Goal: Information Seeking & Learning: Understand process/instructions

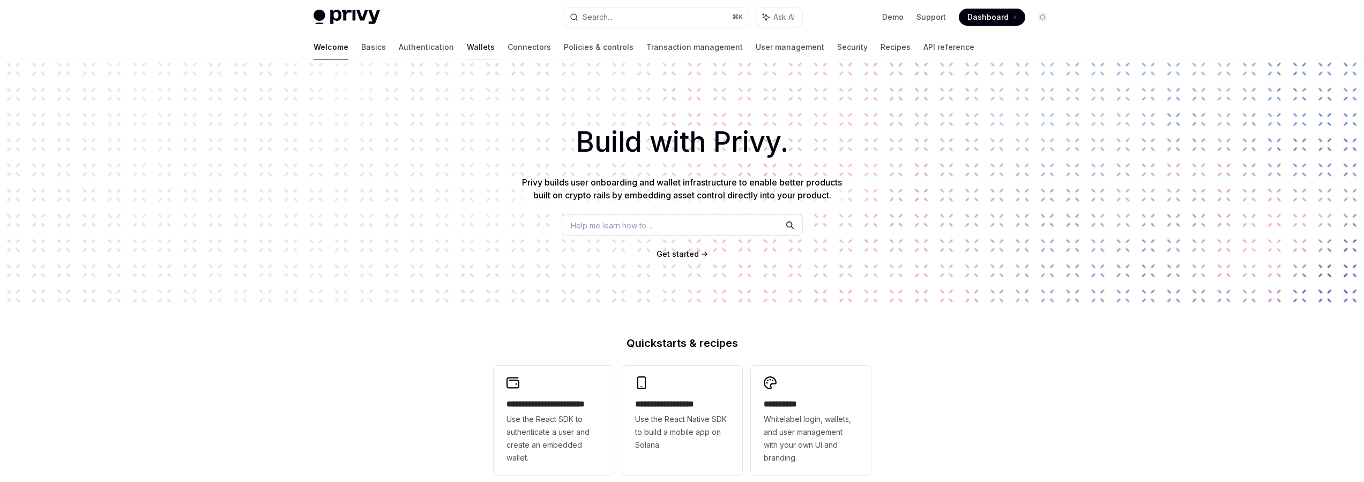
click at [467, 49] on link "Wallets" at bounding box center [481, 47] width 28 height 26
type textarea "*"
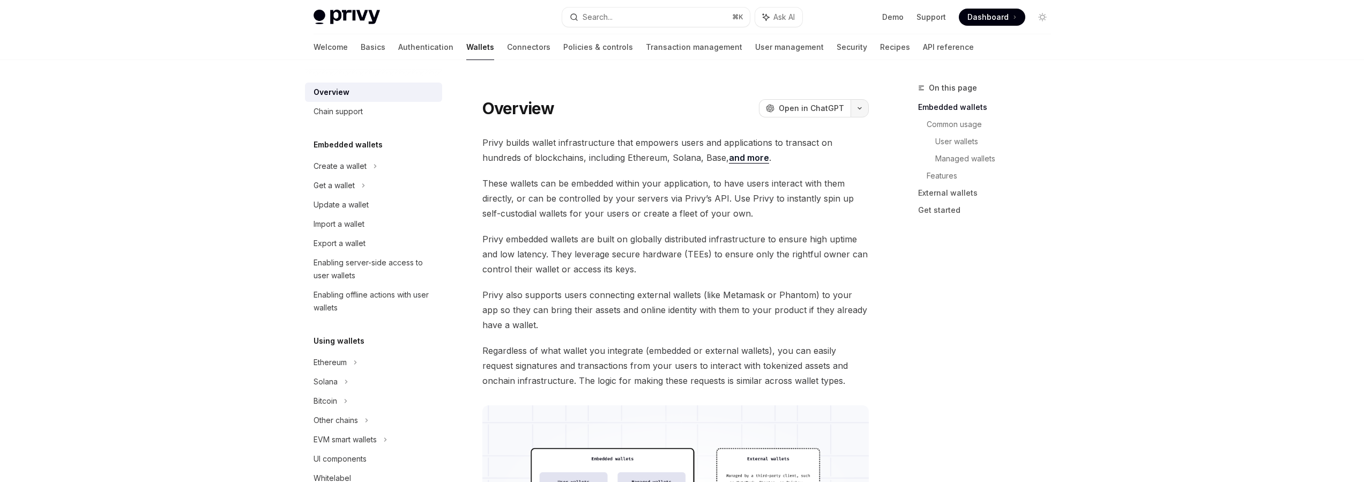
click at [866, 111] on button "button" at bounding box center [860, 108] width 18 height 18
click at [794, 113] on span "Open in ChatGPT" at bounding box center [811, 108] width 65 height 11
click at [866, 106] on button "button" at bounding box center [860, 108] width 18 height 18
click at [843, 183] on div "Copy page" at bounding box center [808, 182] width 105 height 11
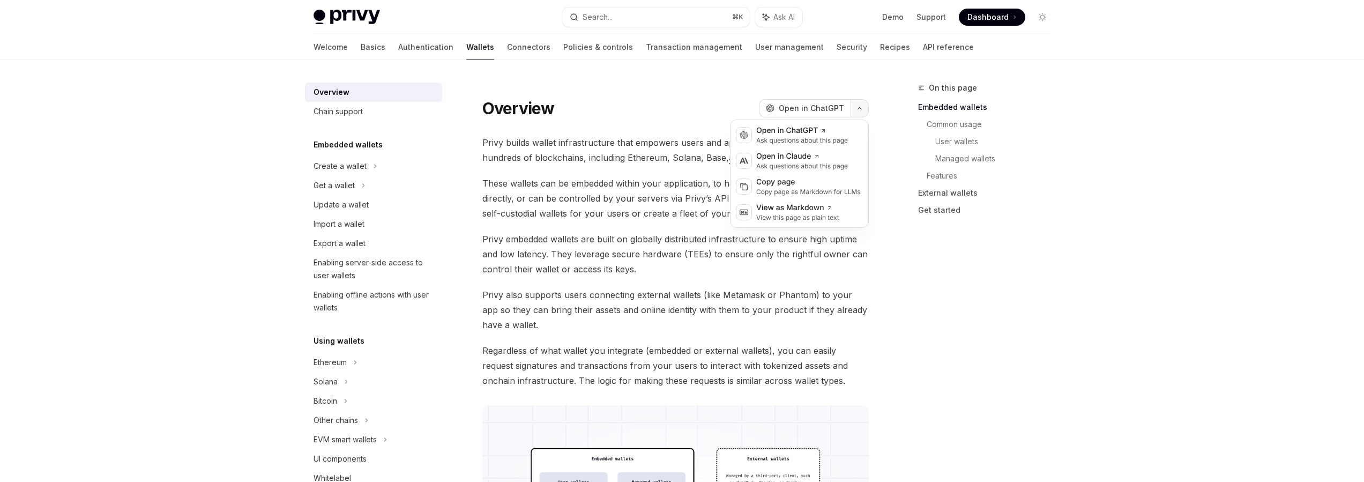
click at [864, 109] on button "button" at bounding box center [860, 108] width 18 height 18
click at [817, 183] on div "Copy page" at bounding box center [808, 182] width 105 height 11
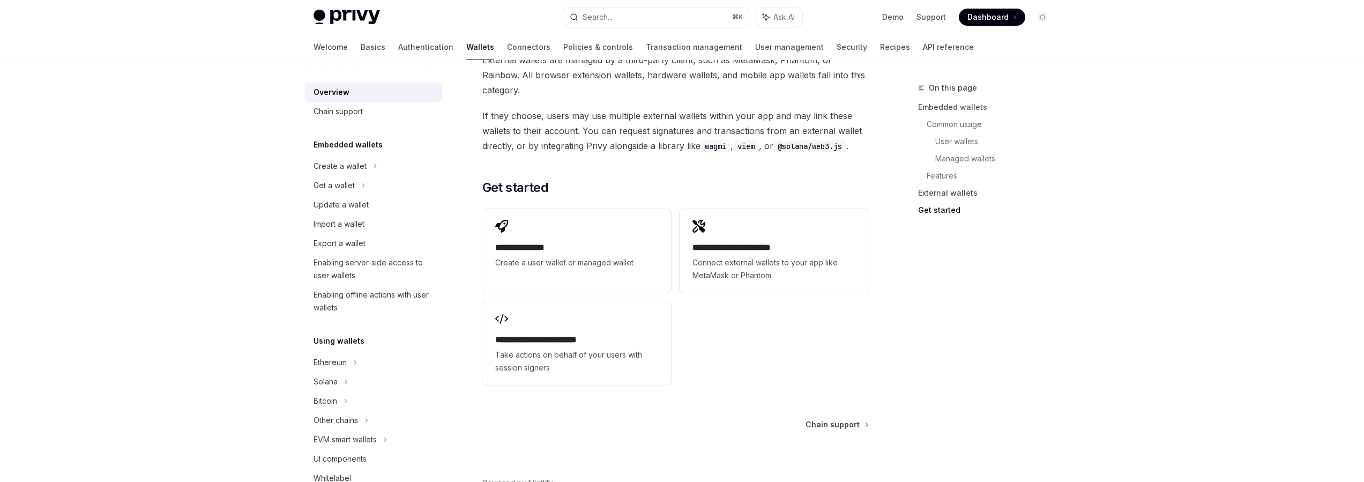
scroll to position [1652, 0]
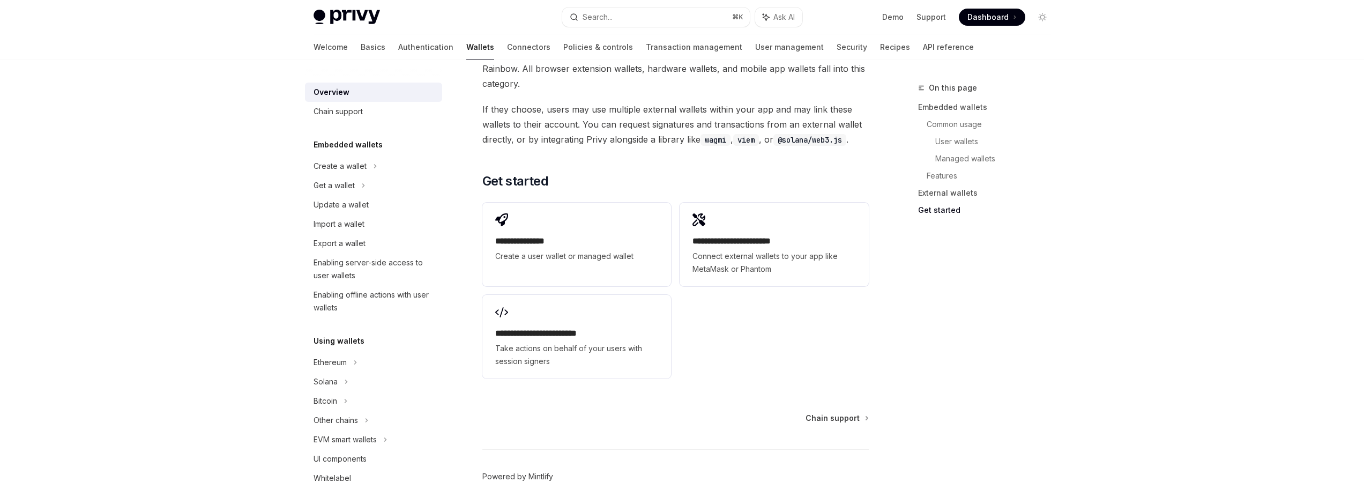
click at [525, 471] on link "Powered by Mintlify" at bounding box center [517, 476] width 71 height 11
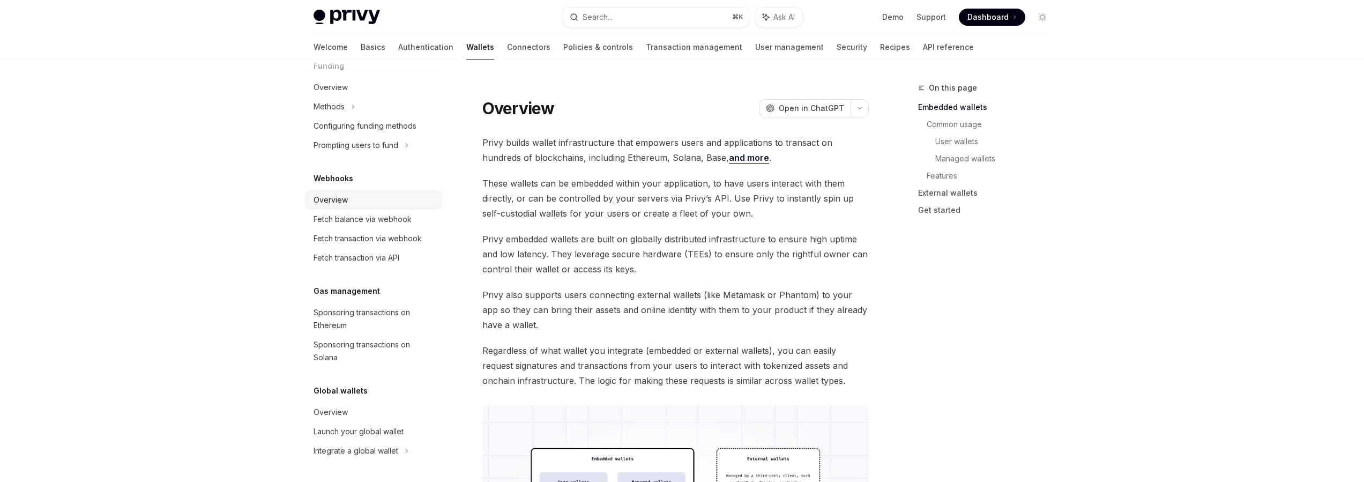
scroll to position [0, 0]
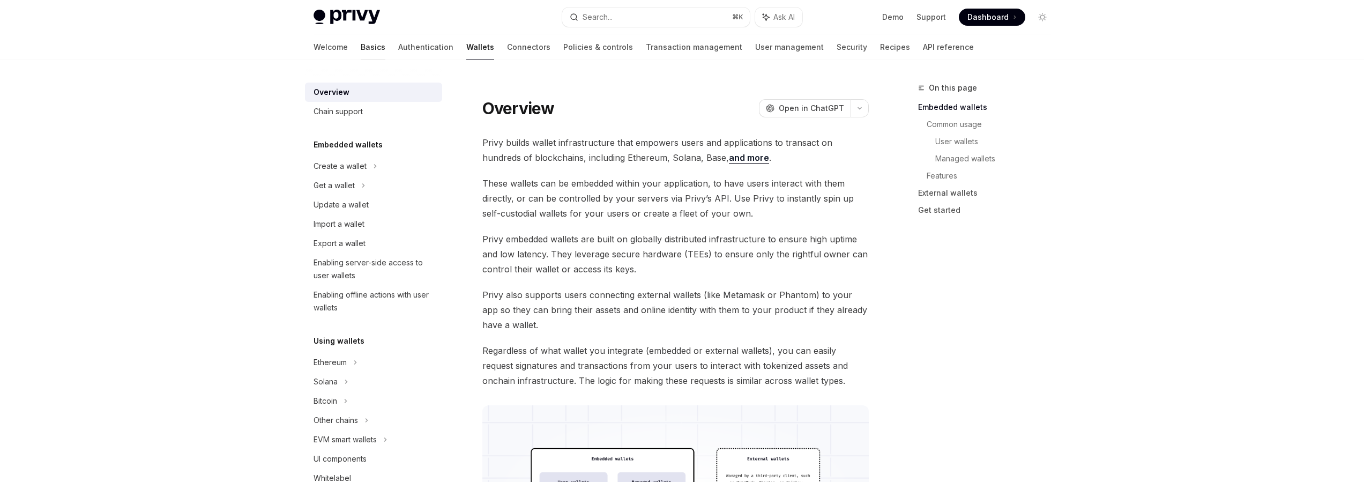
click at [361, 49] on link "Basics" at bounding box center [373, 47] width 25 height 26
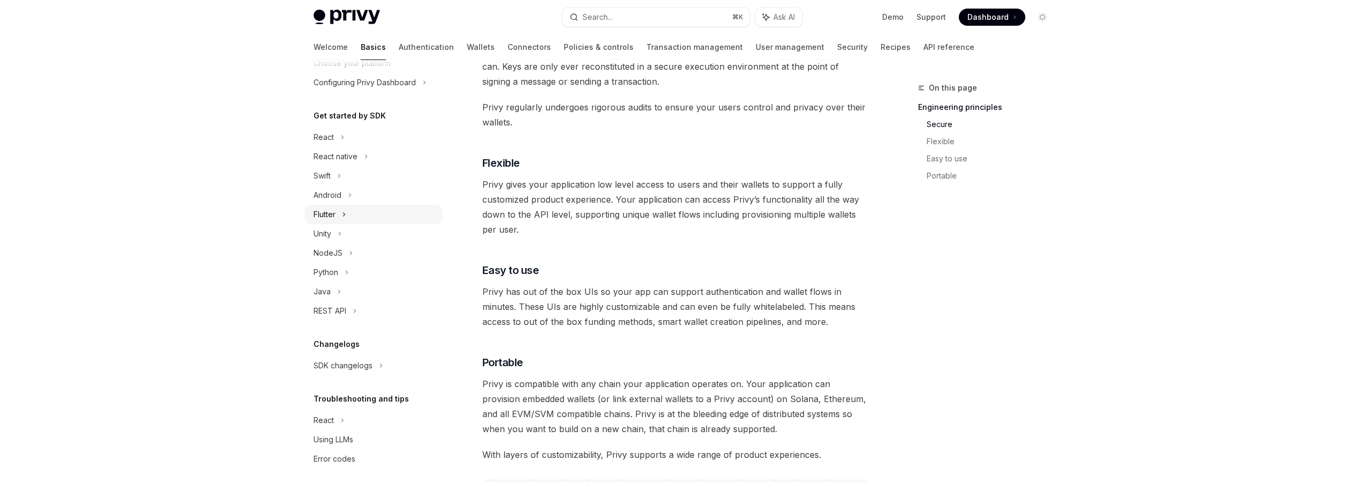
scroll to position [88, 0]
click at [338, 435] on div "Using LLMs" at bounding box center [334, 431] width 40 height 13
type textarea "*"
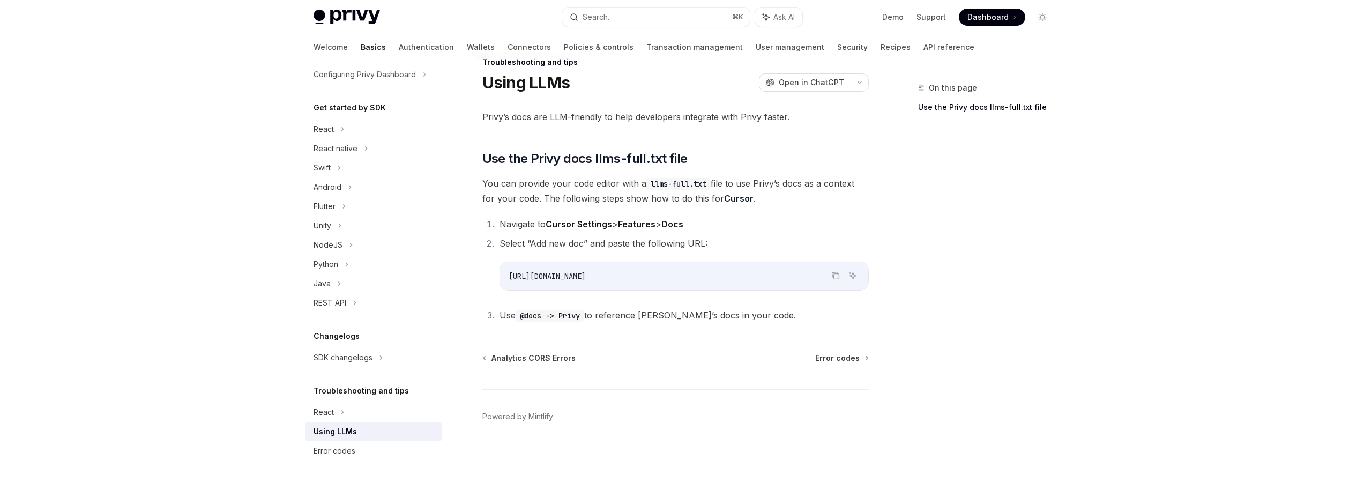
scroll to position [24, 0]
drag, startPoint x: 678, startPoint y: 279, endPoint x: 496, endPoint y: 278, distance: 182.2
click at [497, 278] on li "Select “Add new doc” and paste the following URL: Copy Ask AI [URL][DOMAIN_NAME]" at bounding box center [682, 265] width 373 height 55
copy span "[URL][DOMAIN_NAME]"
